Goal: Transaction & Acquisition: Purchase product/service

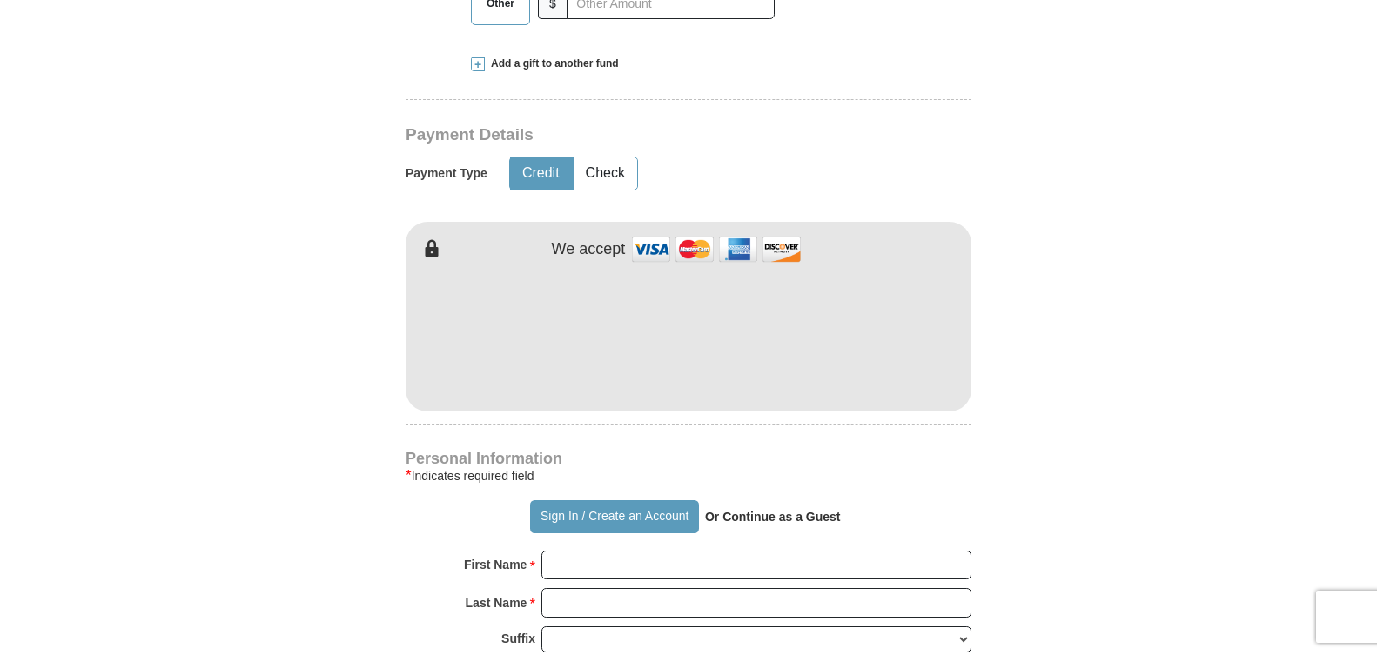
scroll to position [870, 0]
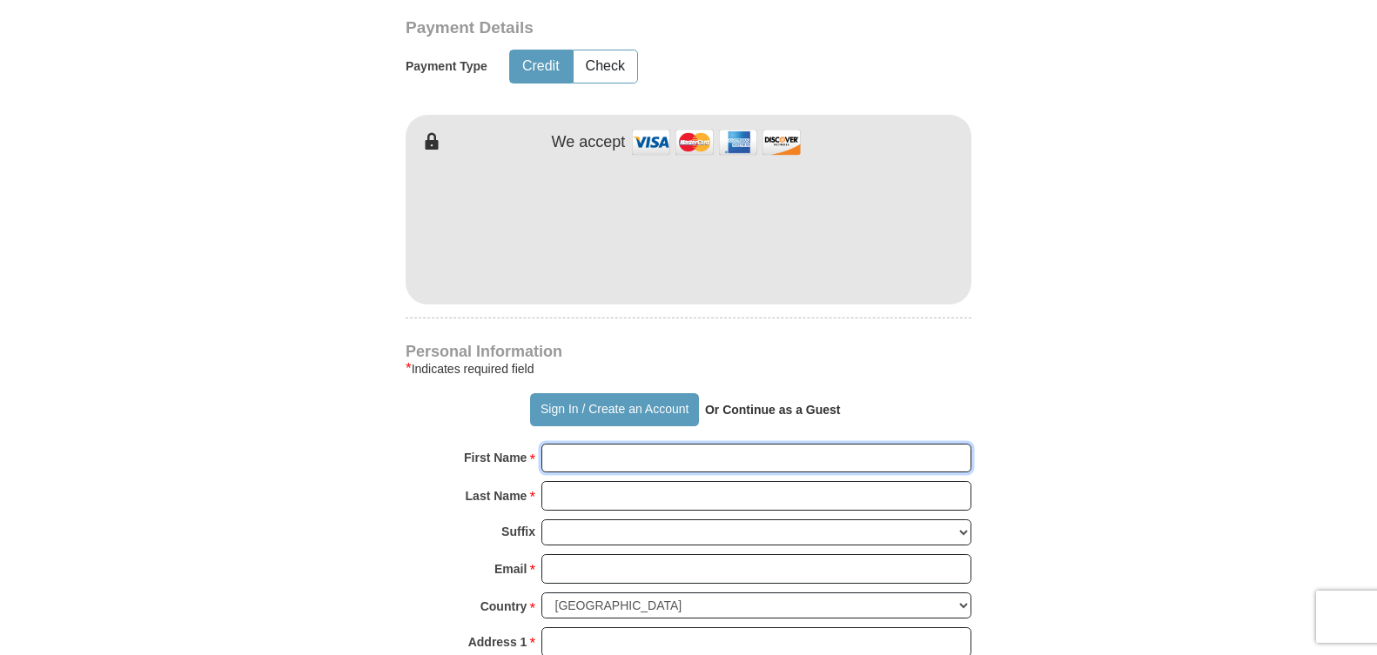
click at [550, 456] on input "First Name *" at bounding box center [756, 459] width 430 height 30
type input "[PERSON_NAME]"
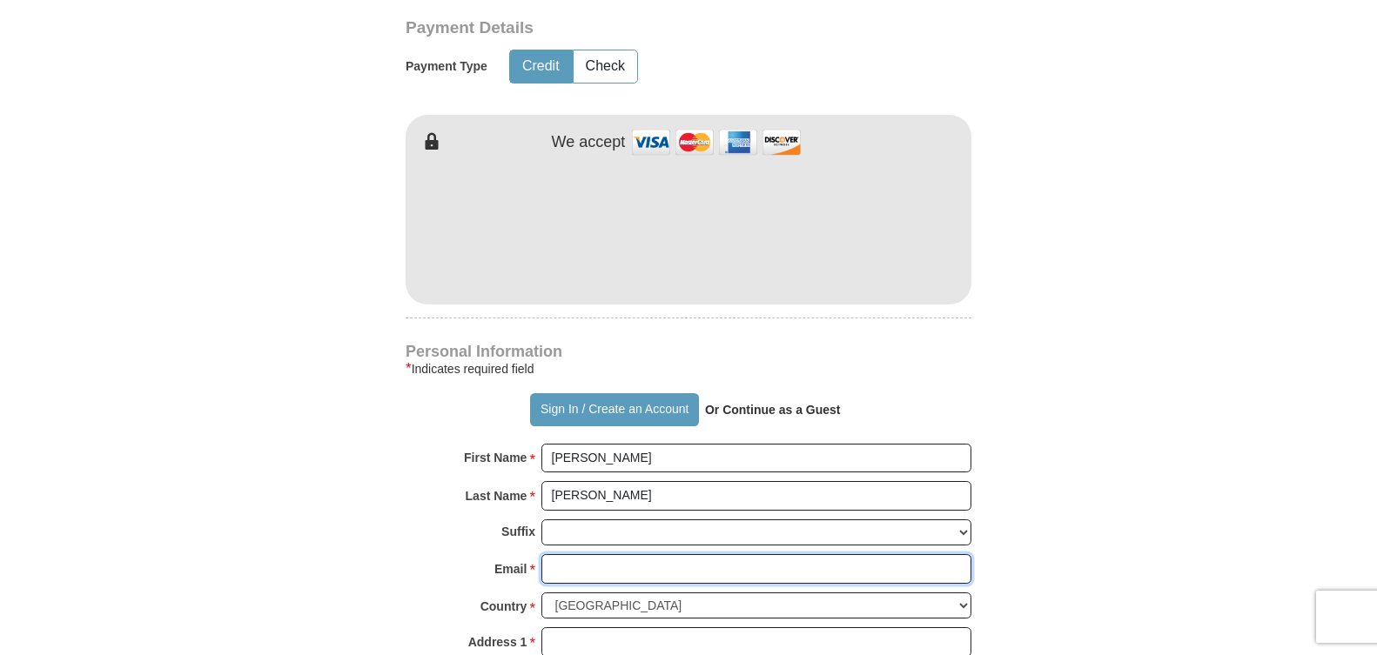
type input "[EMAIL_ADDRESS][DOMAIN_NAME]"
type input "[STREET_ADDRESS]"
type input "[GEOGRAPHIC_DATA]"
type input "30114"
type input "7704793192"
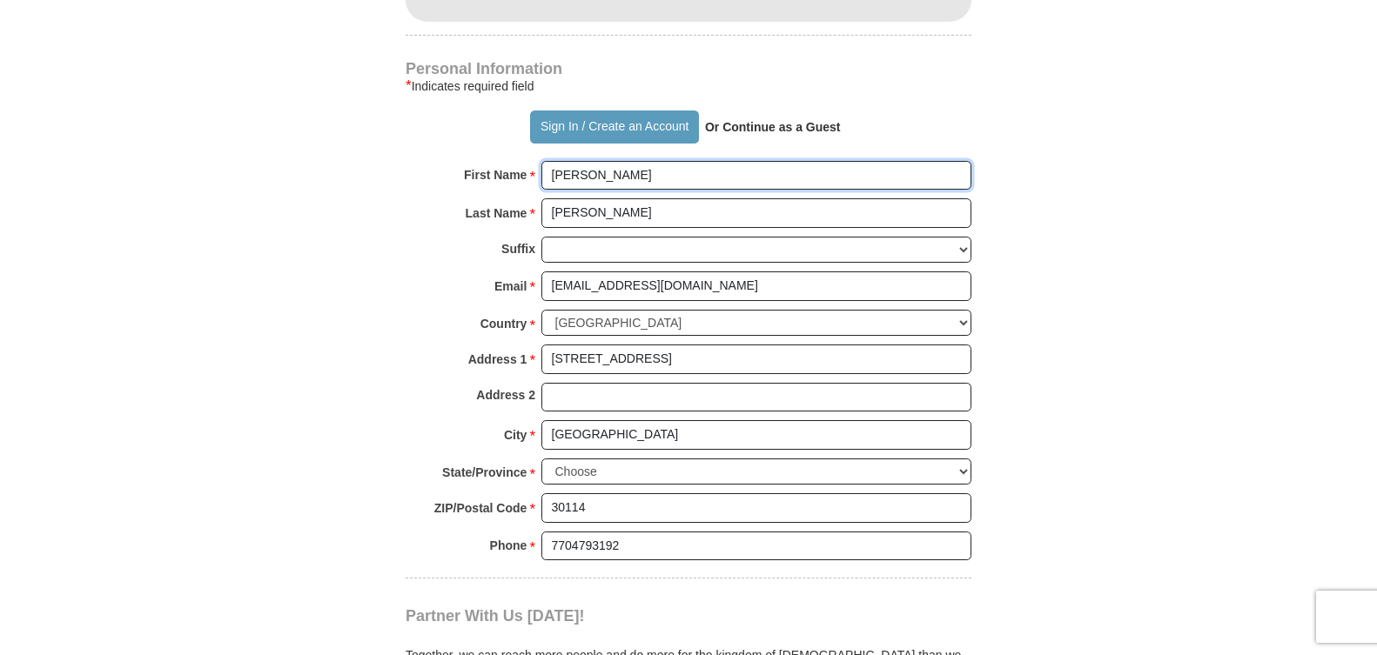
scroll to position [1197, 0]
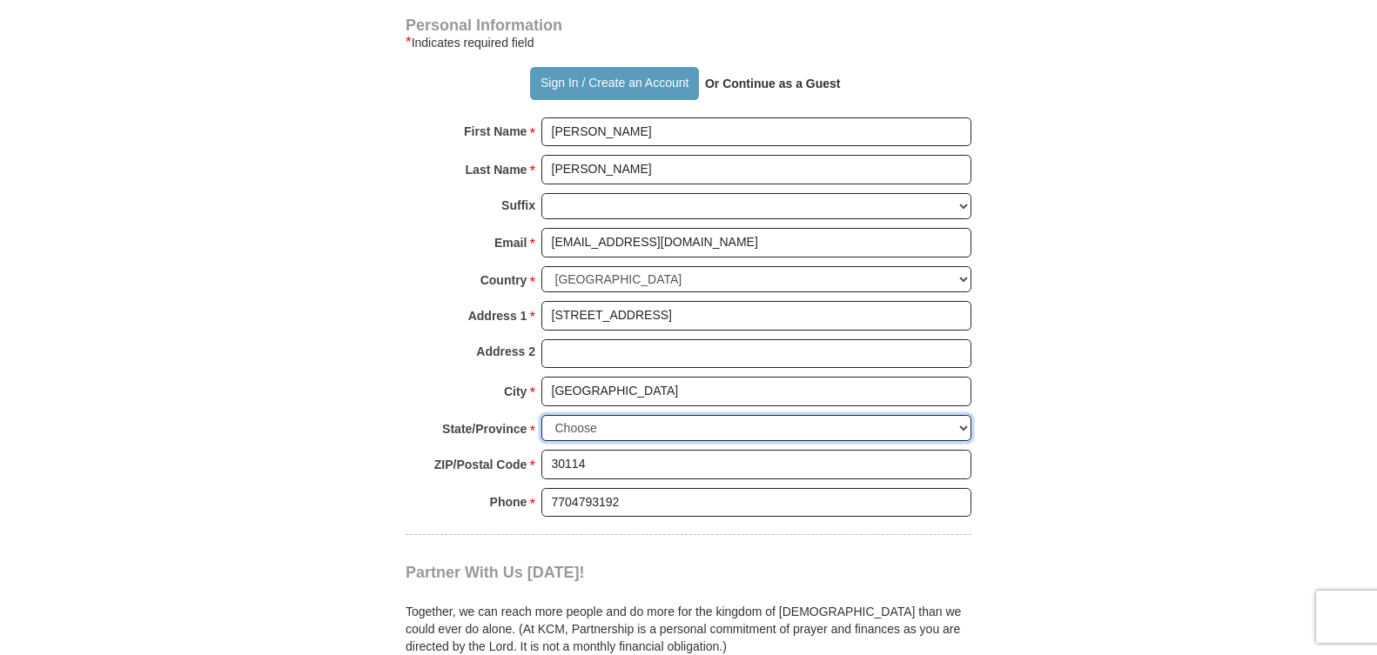
click at [617, 435] on select "Choose [US_STATE] [US_STATE] [US_STATE] [US_STATE] [US_STATE] Armed Forces Amer…" at bounding box center [756, 428] width 430 height 27
select select "GA"
click at [541, 415] on select "Choose [US_STATE] [US_STATE] [US_STATE] [US_STATE] [US_STATE] Armed Forces Amer…" at bounding box center [756, 428] width 430 height 27
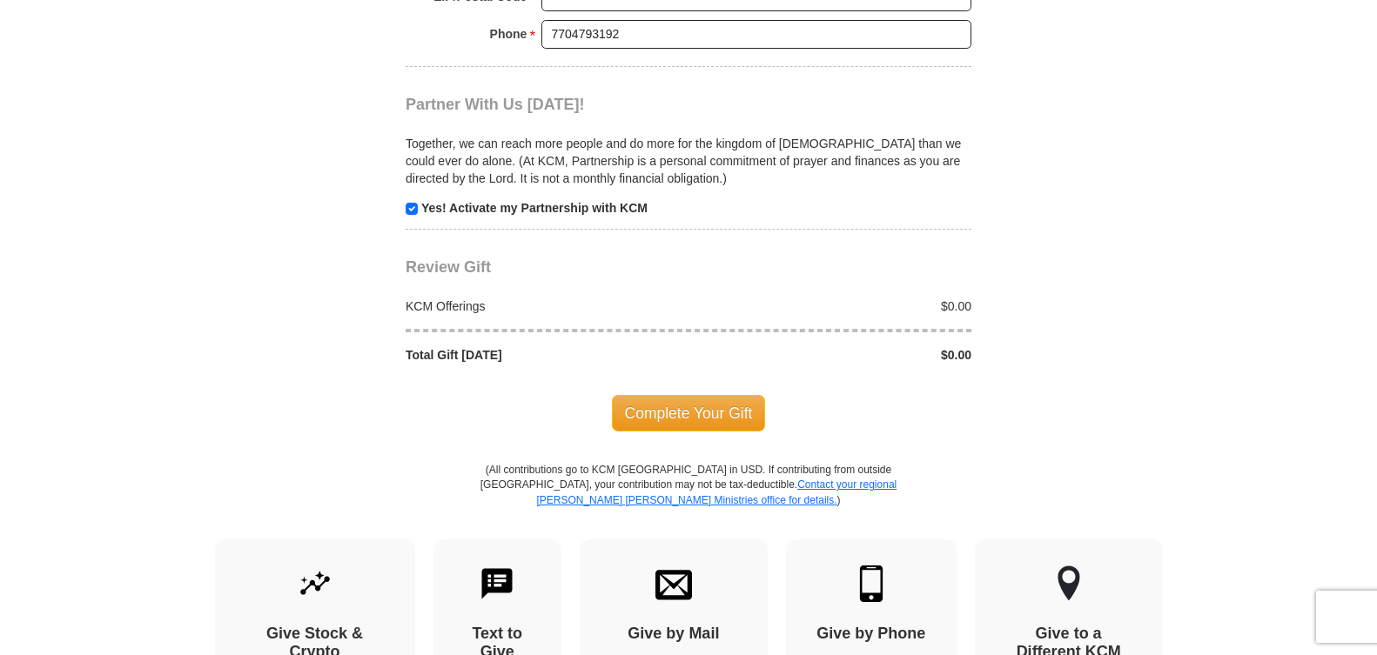
scroll to position [1632, 0]
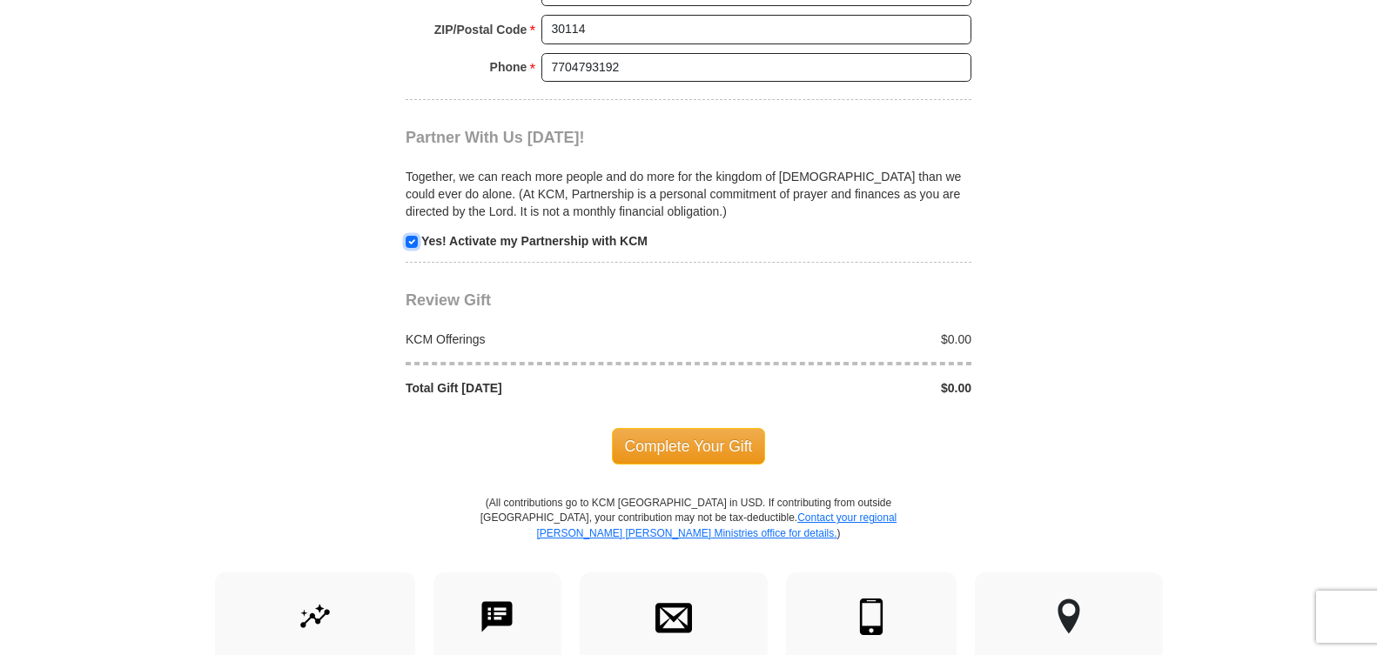
click at [408, 240] on input "checkbox" at bounding box center [412, 242] width 12 height 12
checkbox input "false"
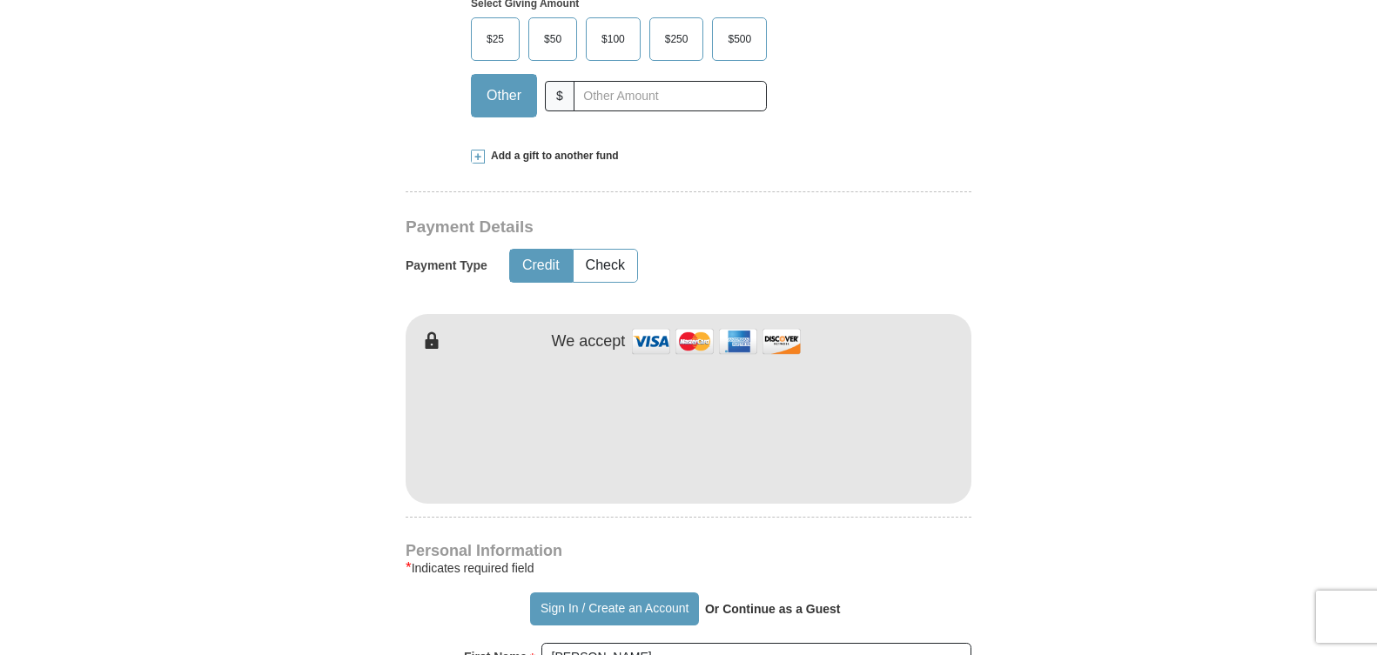
scroll to position [544, 0]
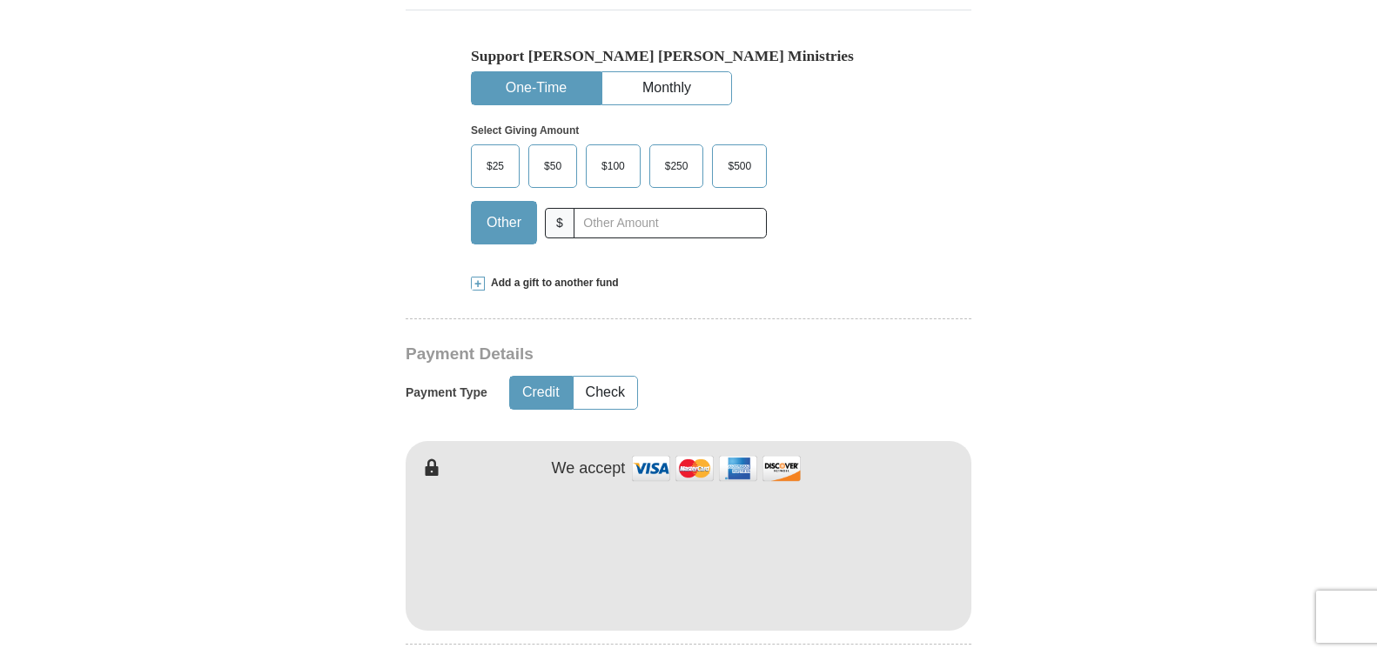
click at [615, 161] on span "$100" at bounding box center [613, 166] width 41 height 26
click at [0, 0] on input "$100" at bounding box center [0, 0] width 0 height 0
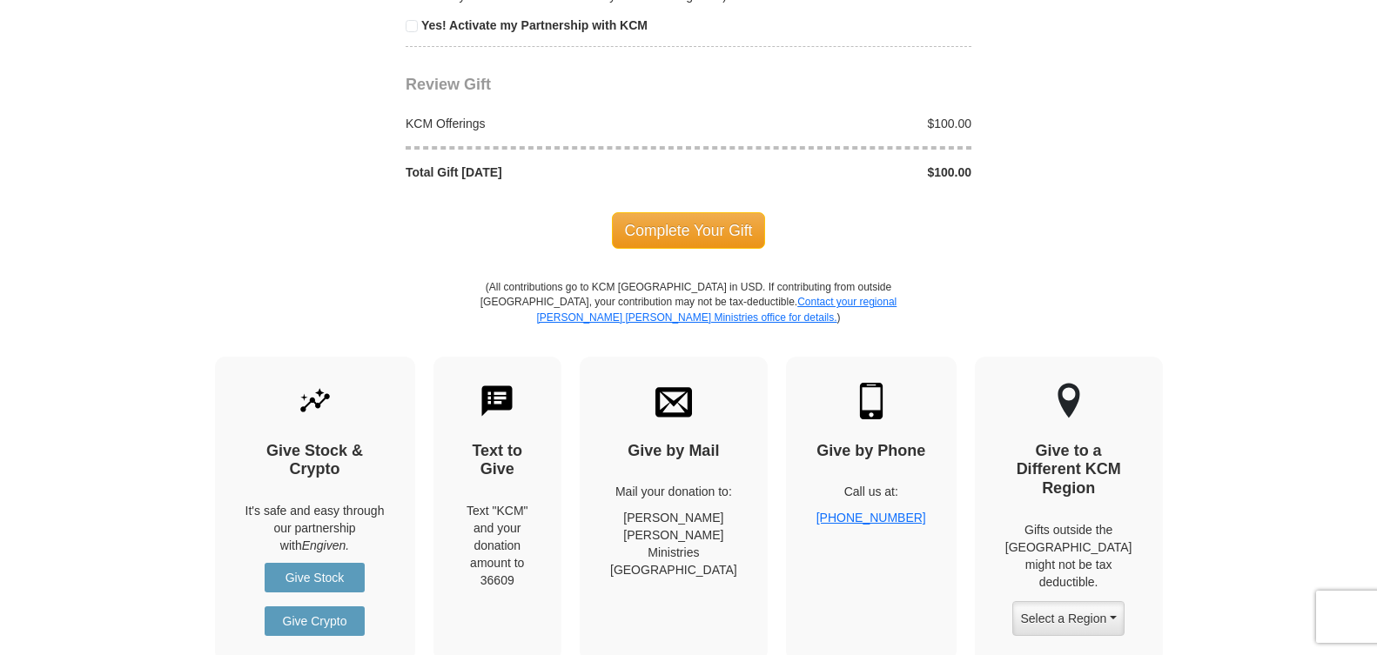
scroll to position [1849, 0]
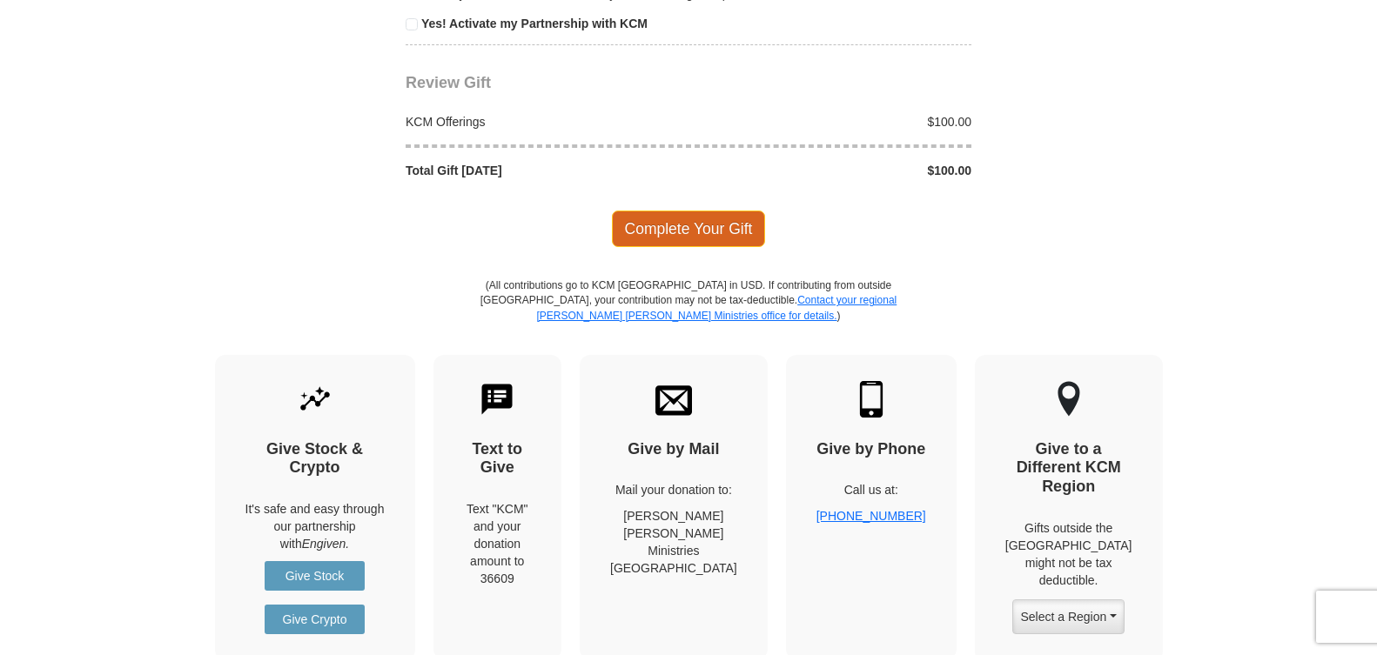
click at [708, 238] on span "Complete Your Gift" at bounding box center [689, 229] width 154 height 37
